Goal: Task Accomplishment & Management: Use online tool/utility

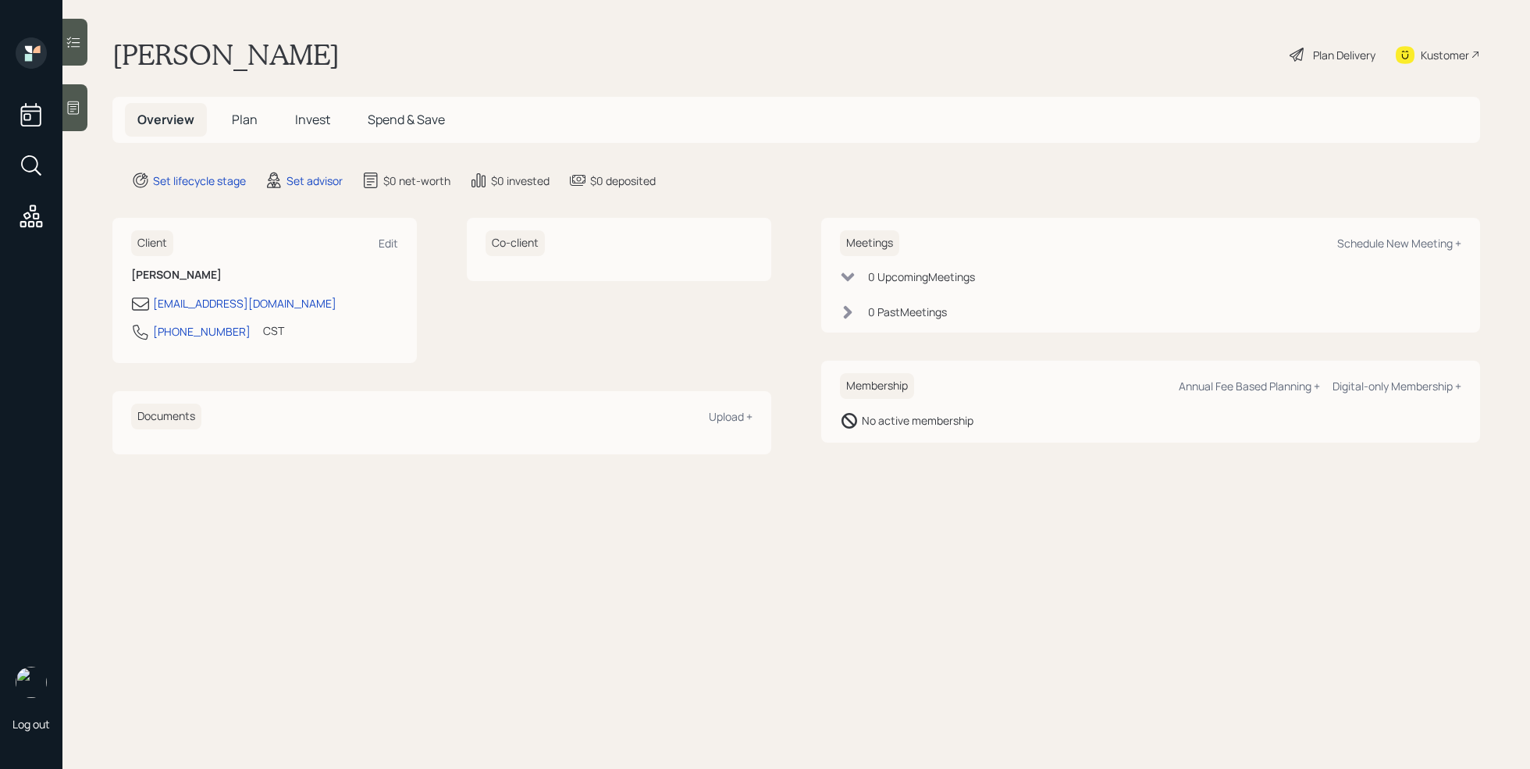
click at [66, 81] on main "[PERSON_NAME] Plan Delivery Kustomer Overview Plan Invest Spend & Save Set life…" at bounding box center [795, 384] width 1467 height 769
click at [70, 104] on icon at bounding box center [74, 107] width 12 height 13
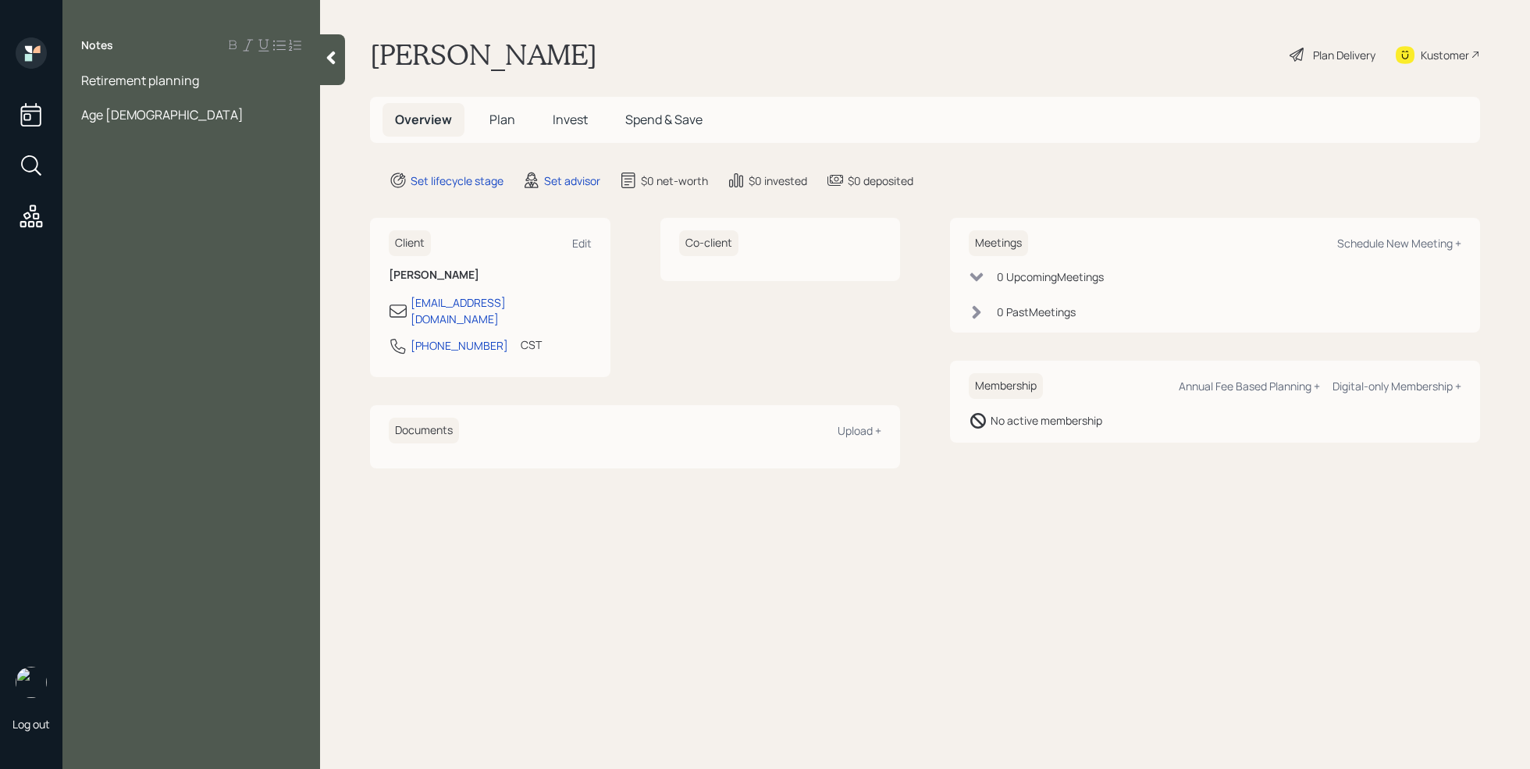
click at [140, 111] on div "Age [DEMOGRAPHIC_DATA]" at bounding box center [191, 114] width 220 height 17
click at [95, 146] on span "ASsets" at bounding box center [101, 148] width 40 height 17
click at [125, 149] on div "Assets" at bounding box center [191, 148] width 220 height 17
click at [92, 166] on span "SAvings-" at bounding box center [106, 166] width 51 height 17
click at [151, 172] on div "Savings-" at bounding box center [191, 166] width 220 height 17
